Goal: Task Accomplishment & Management: Manage account settings

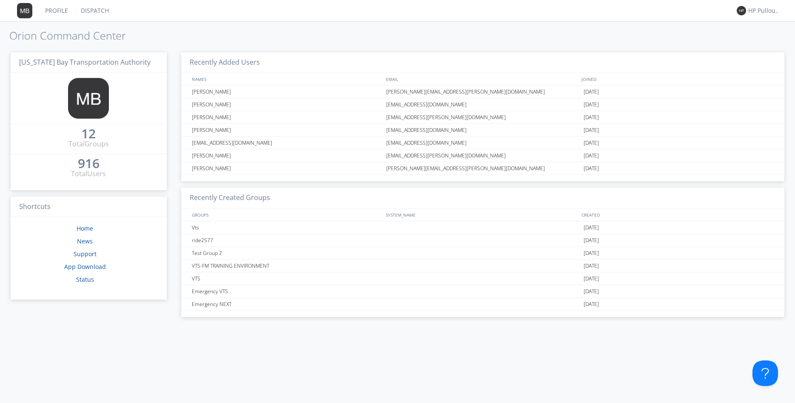
click at [93, 163] on div "916" at bounding box center [89, 163] width 22 height 9
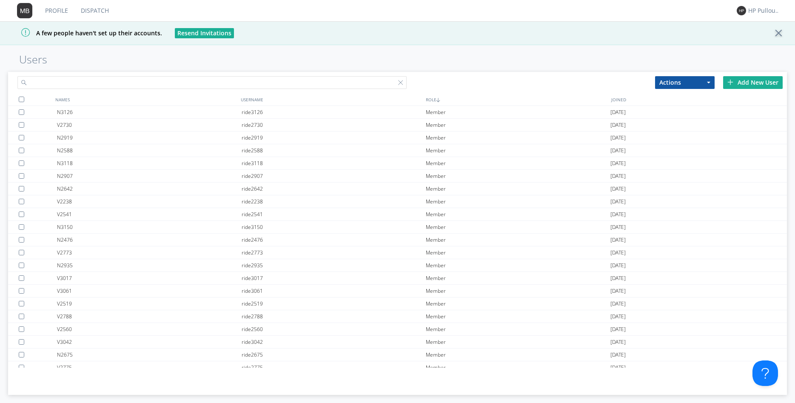
click at [83, 85] on input "text" at bounding box center [212, 82] width 390 height 13
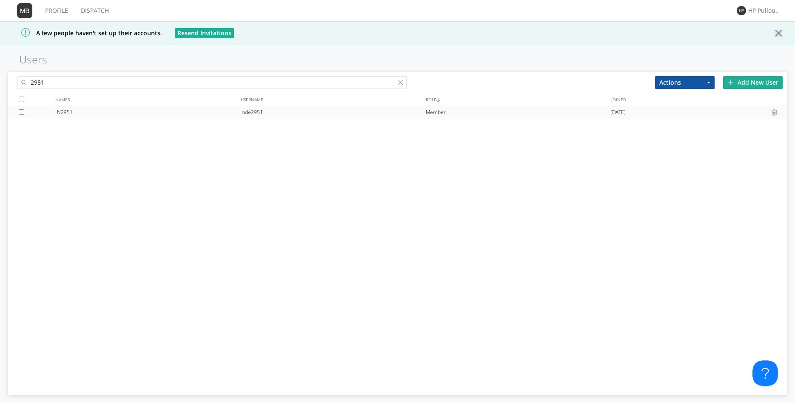
type input "2951"
click at [288, 110] on div "ride2951" at bounding box center [334, 112] width 185 height 13
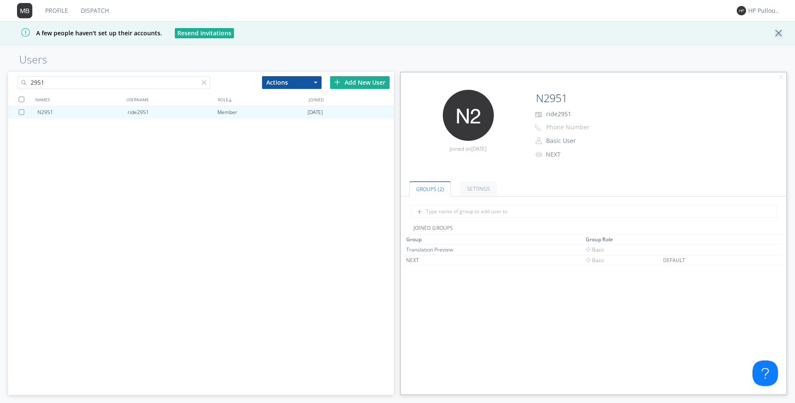
click at [286, 83] on button "Actions" at bounding box center [292, 82] width 60 height 13
click at [288, 97] on link "Add to Group" at bounding box center [291, 96] width 59 height 11
click at [374, 81] on div "Add New User" at bounding box center [360, 82] width 60 height 13
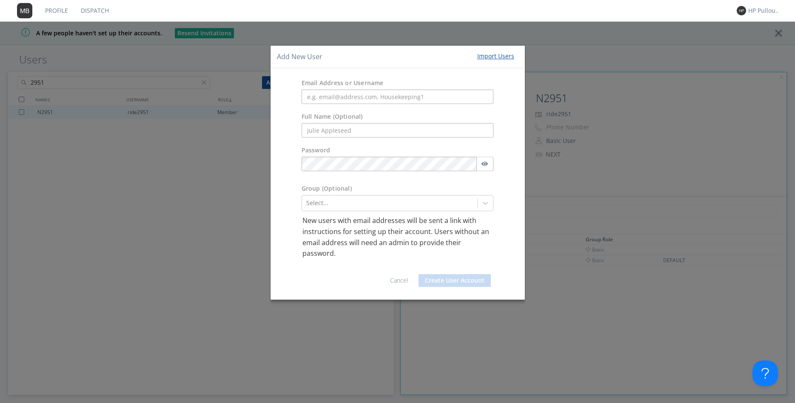
click at [276, 134] on div "Full Name (Optional)" at bounding box center [398, 125] width 254 height 34
click at [228, 124] on div "Add New User Import Users Email Address or Username Full Name (Optional) Passwo…" at bounding box center [397, 201] width 795 height 403
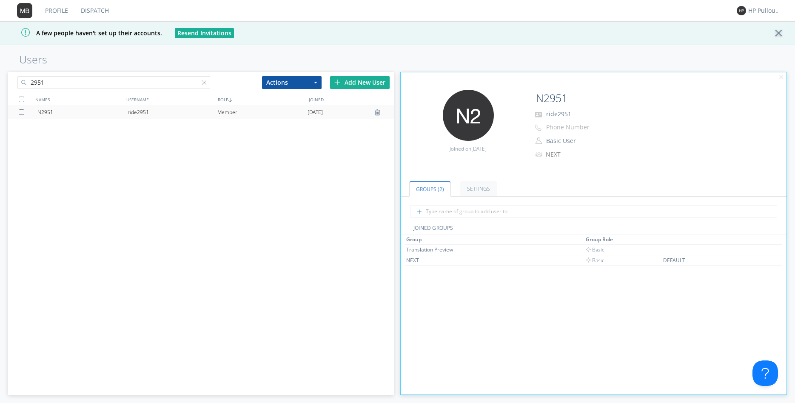
click at [24, 111] on div at bounding box center [23, 112] width 9 height 6
click at [286, 78] on button "Actions" at bounding box center [292, 82] width 60 height 13
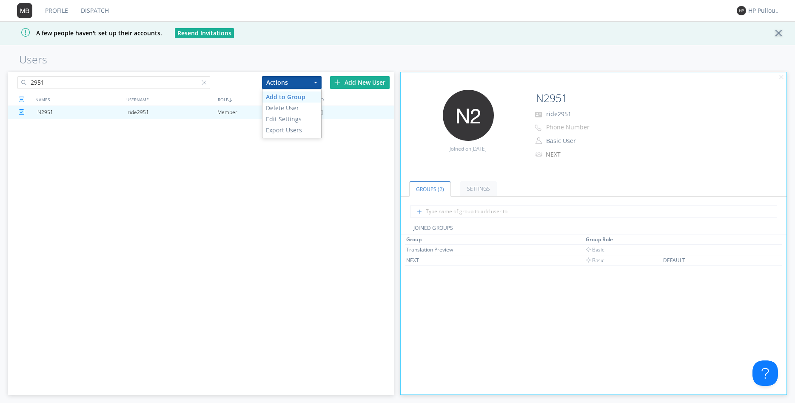
click at [284, 98] on link "Add to Group" at bounding box center [291, 96] width 59 height 11
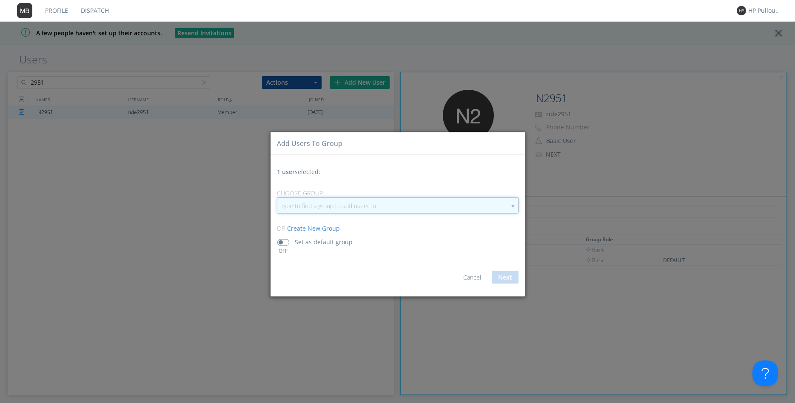
click at [368, 208] on input "button" at bounding box center [397, 205] width 241 height 15
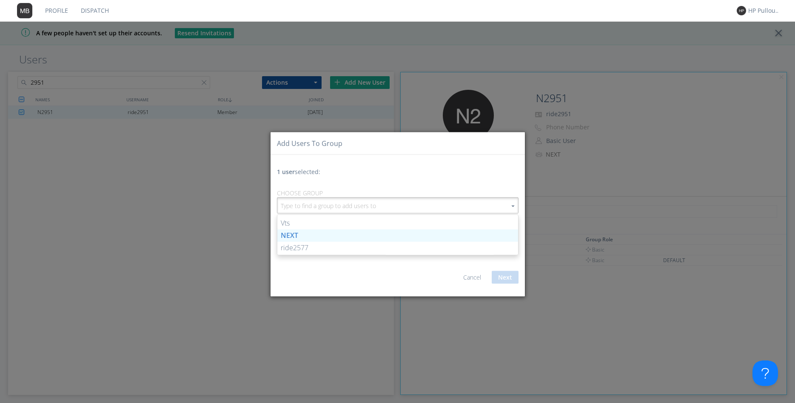
click at [314, 231] on link "NEXT" at bounding box center [397, 235] width 241 height 12
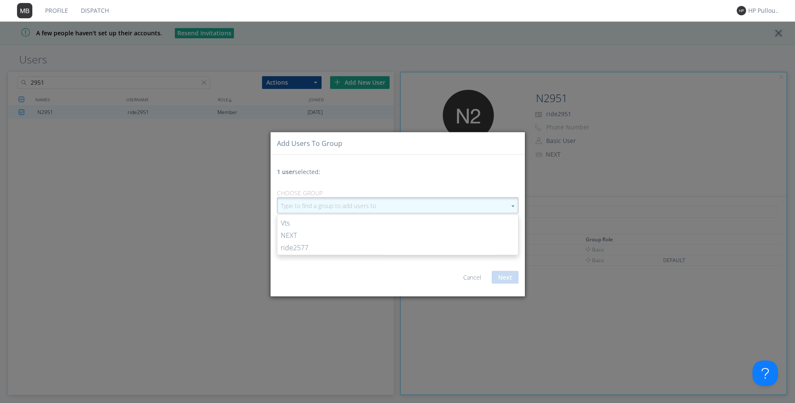
type input "NEXT"
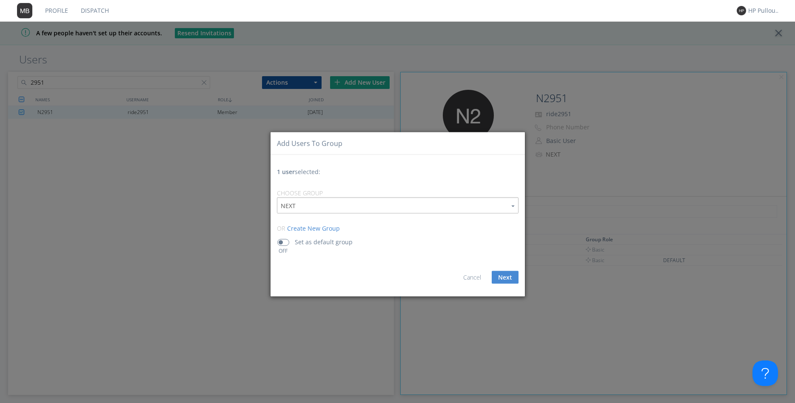
click at [516, 274] on button "Next" at bounding box center [505, 277] width 27 height 13
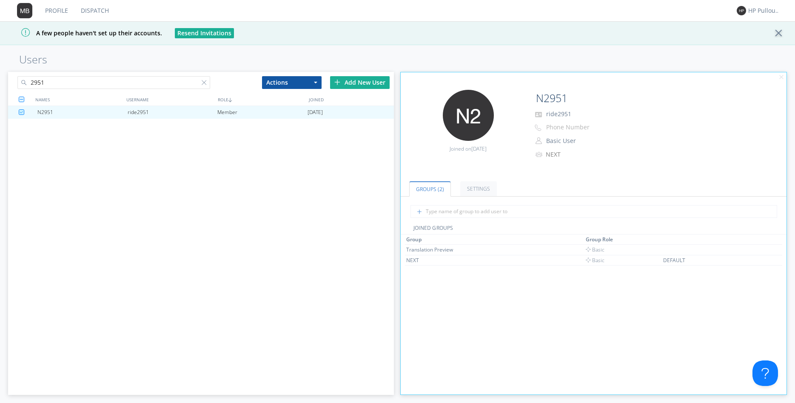
click at [46, 10] on link "Profile" at bounding box center [57, 10] width 36 height 21
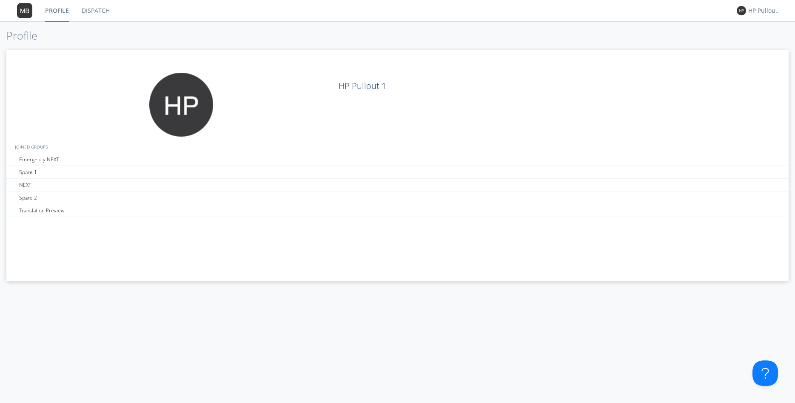
click at [98, 9] on link "Dispatch" at bounding box center [95, 10] width 41 height 21
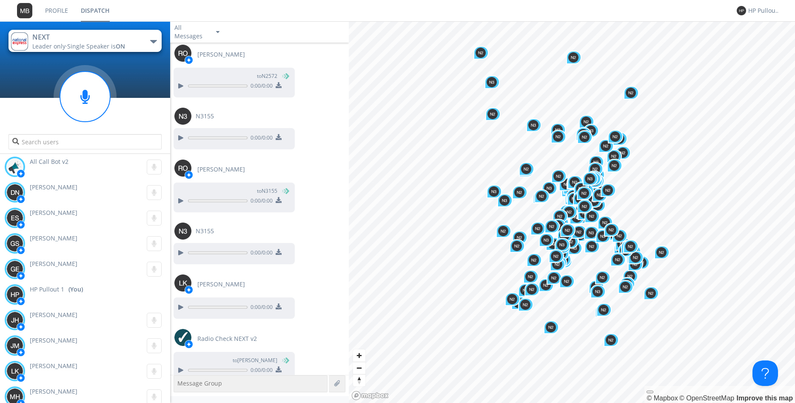
scroll to position [1345, 0]
